Goal: Navigation & Orientation: Find specific page/section

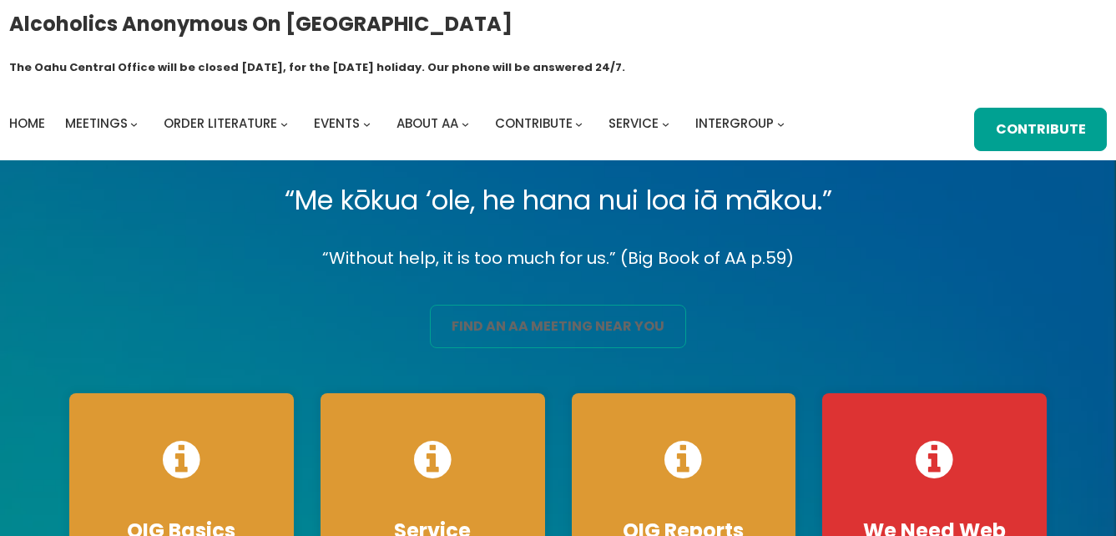
click at [514, 305] on link "find an aa meeting near you" at bounding box center [557, 326] width 255 height 43
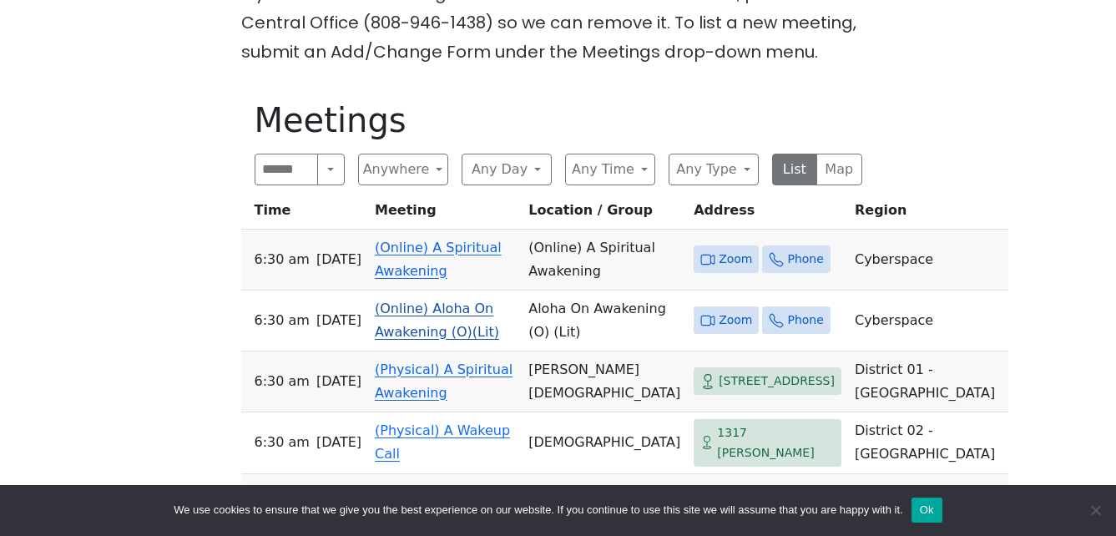
scroll to position [584, 0]
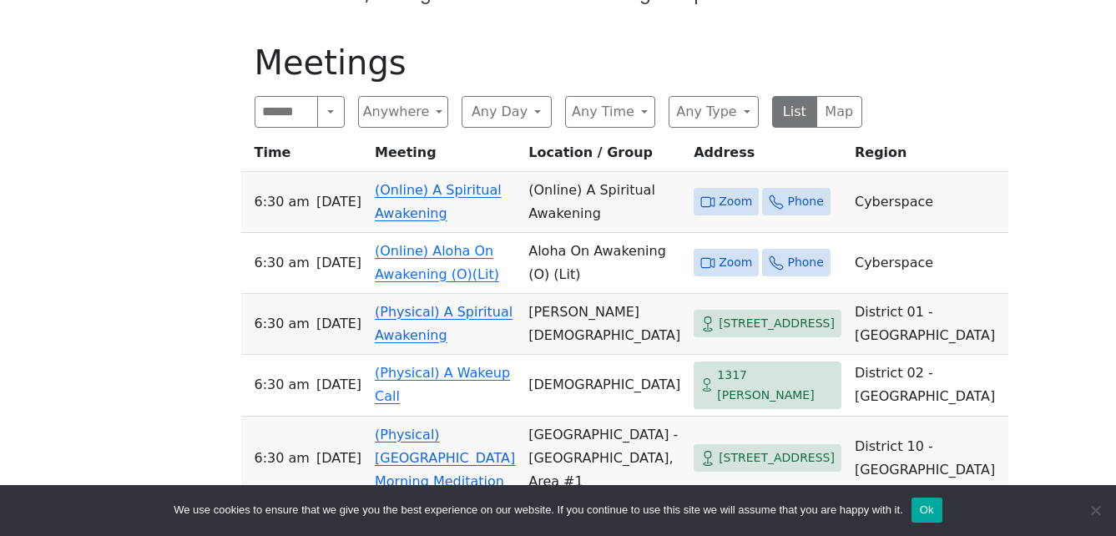
click at [444, 182] on link "(Online) A Spiritual Awakening" at bounding box center [438, 201] width 127 height 39
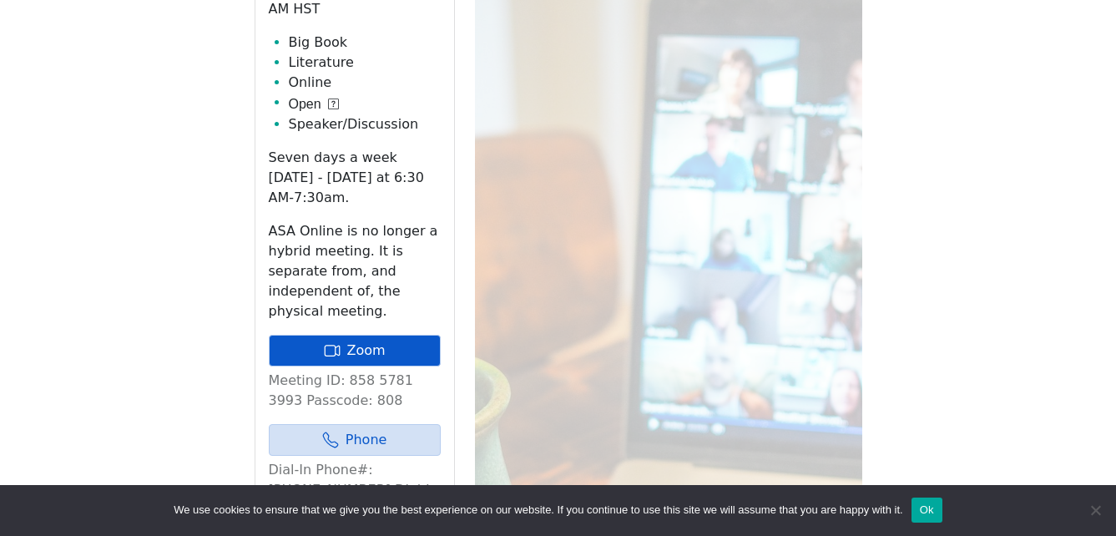
scroll to position [827, 0]
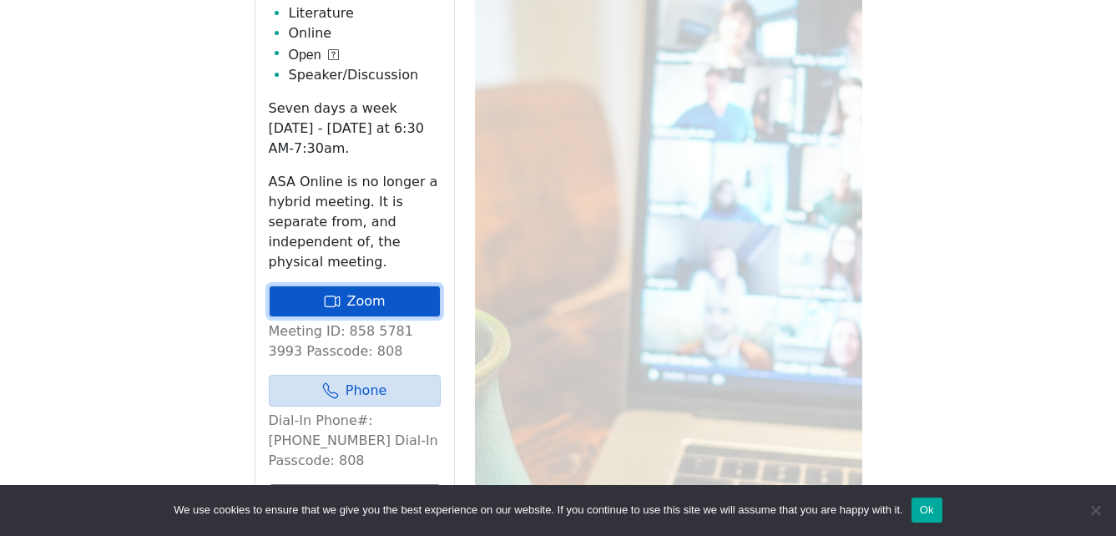
click at [421, 285] on link "Zoom" at bounding box center [355, 301] width 172 height 32
